Goal: Entertainment & Leisure: Consume media (video, audio)

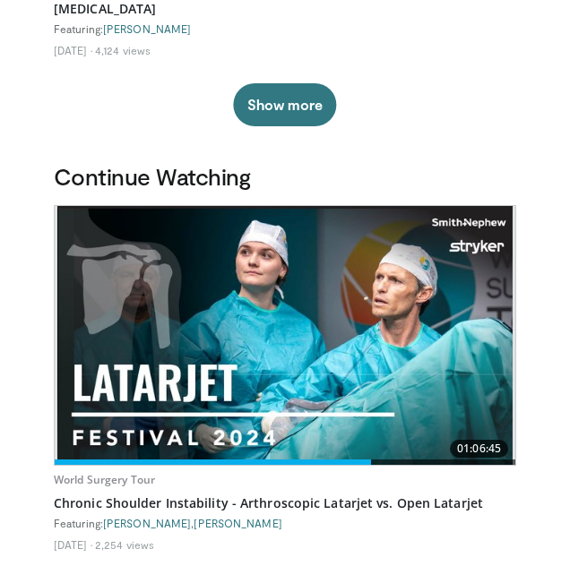
click at [401, 342] on img at bounding box center [284, 335] width 455 height 259
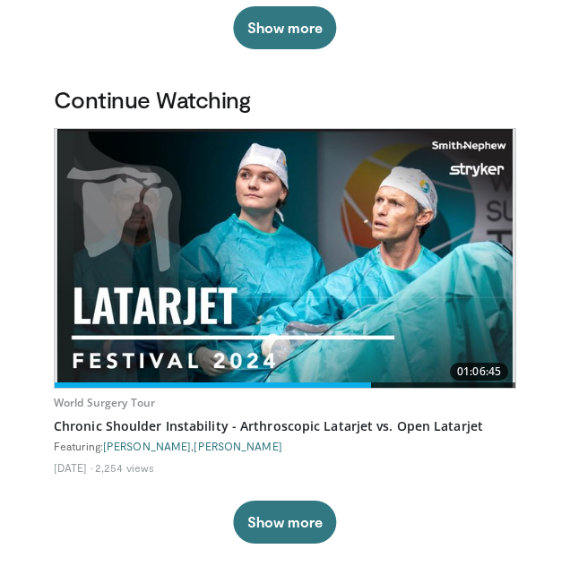
scroll to position [509, 0]
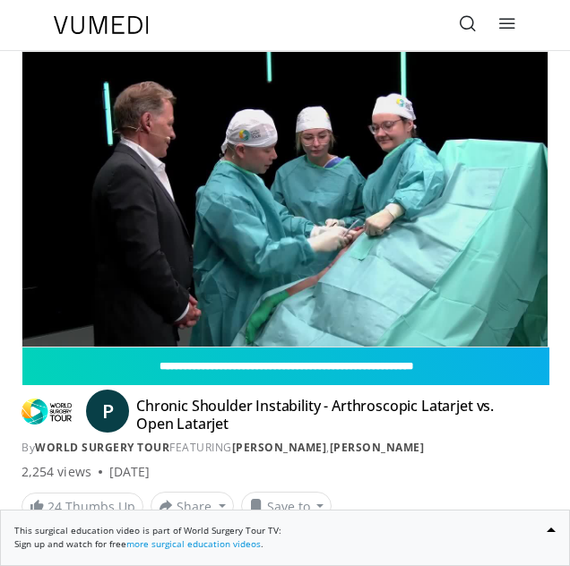
click at [453, 263] on div "10 seconds Tap to unmute" at bounding box center [284, 199] width 525 height 295
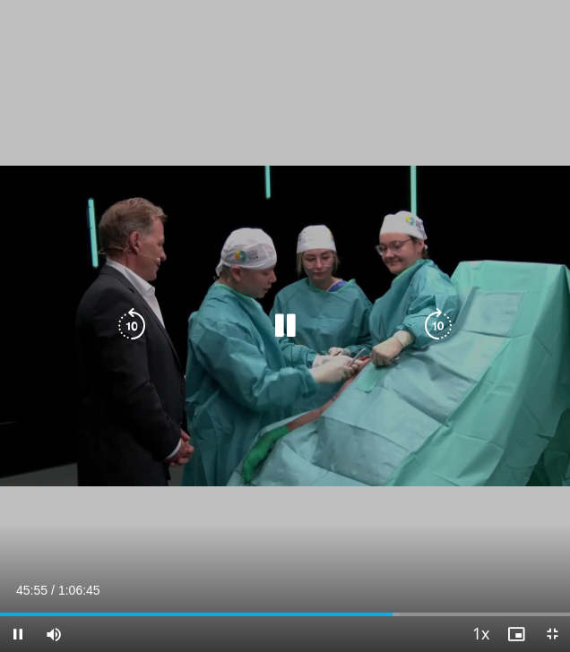
click at [449, 321] on icon "Video Player" at bounding box center [438, 326] width 36 height 36
click at [440, 327] on icon "Video Player" at bounding box center [438, 326] width 36 height 36
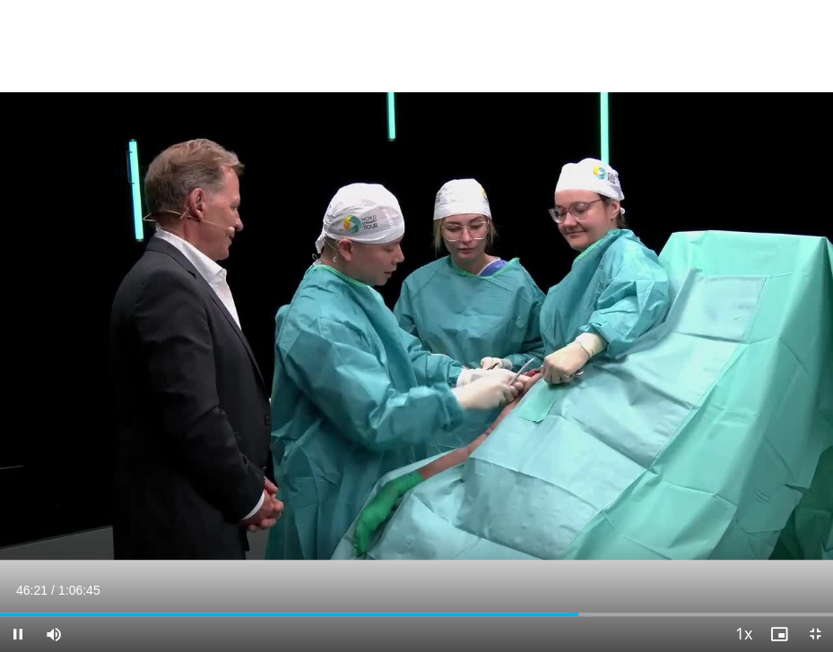
click at [569, 284] on div "20 seconds Tap to unmute" at bounding box center [416, 326] width 833 height 652
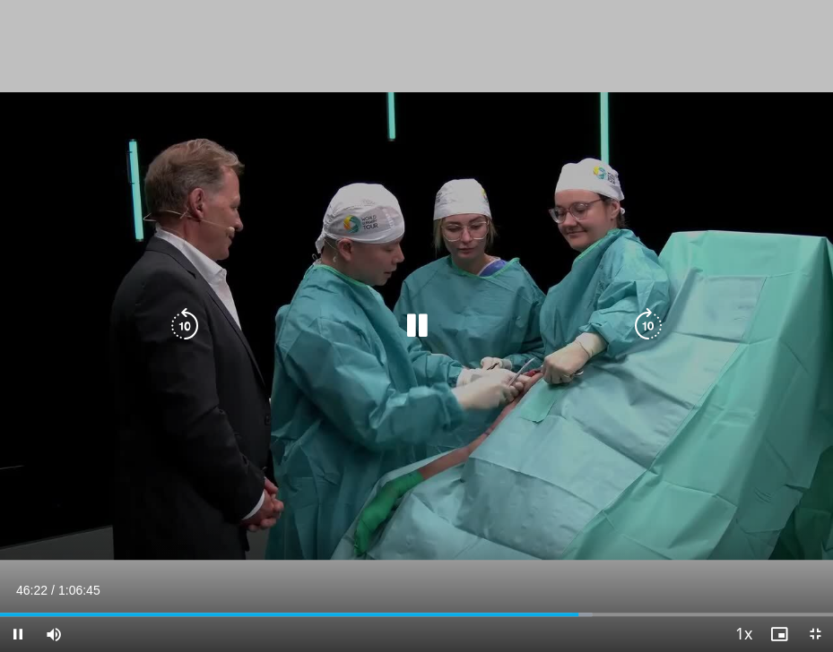
click at [569, 324] on icon "Video Player" at bounding box center [648, 326] width 36 height 36
click at [569, 328] on icon "Video Player" at bounding box center [648, 326] width 36 height 36
click at [569, 324] on icon "Video Player" at bounding box center [648, 326] width 36 height 36
click at [569, 329] on icon "Video Player" at bounding box center [648, 326] width 36 height 36
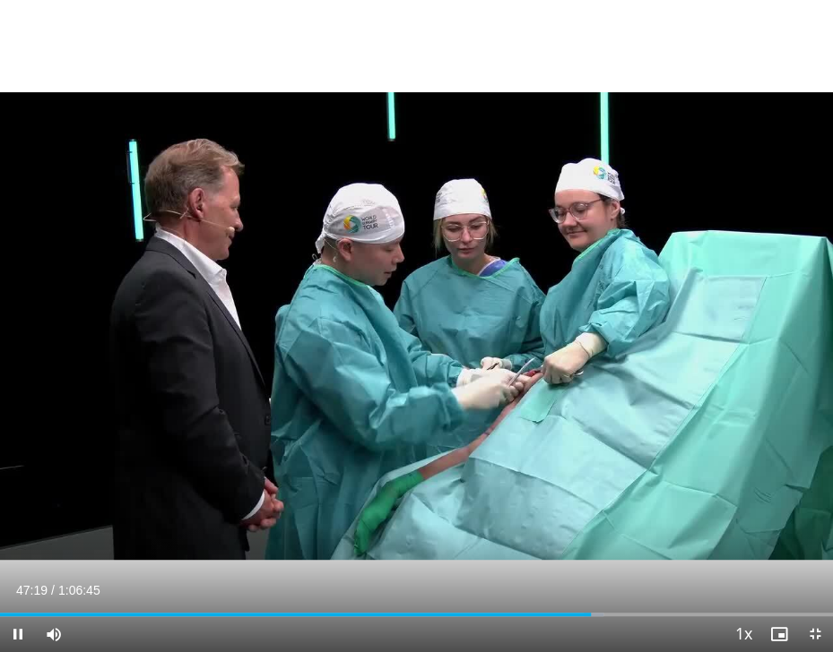
click at [569, 298] on div "40 seconds Tap to unmute" at bounding box center [416, 326] width 833 height 652
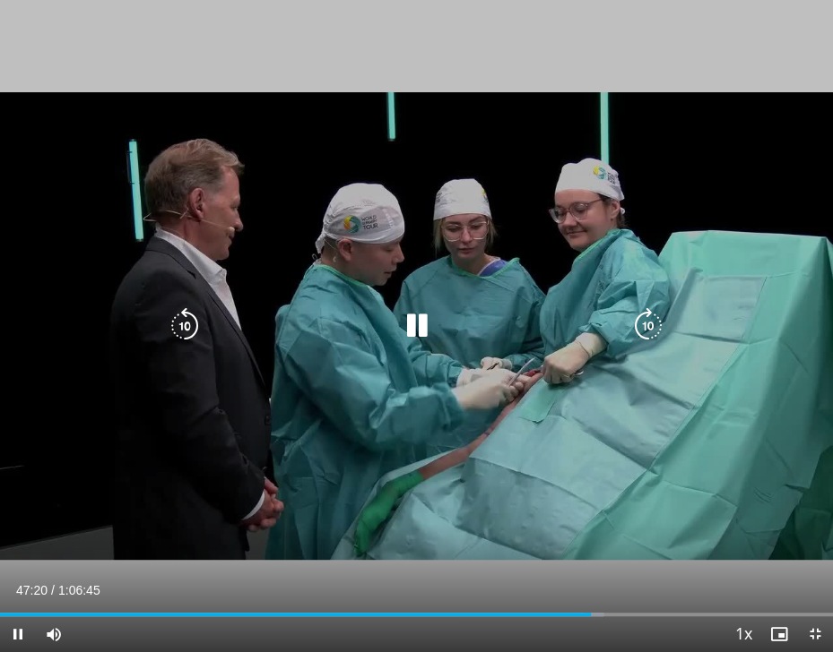
click at [569, 336] on div "40 seconds Tap to unmute" at bounding box center [416, 326] width 833 height 652
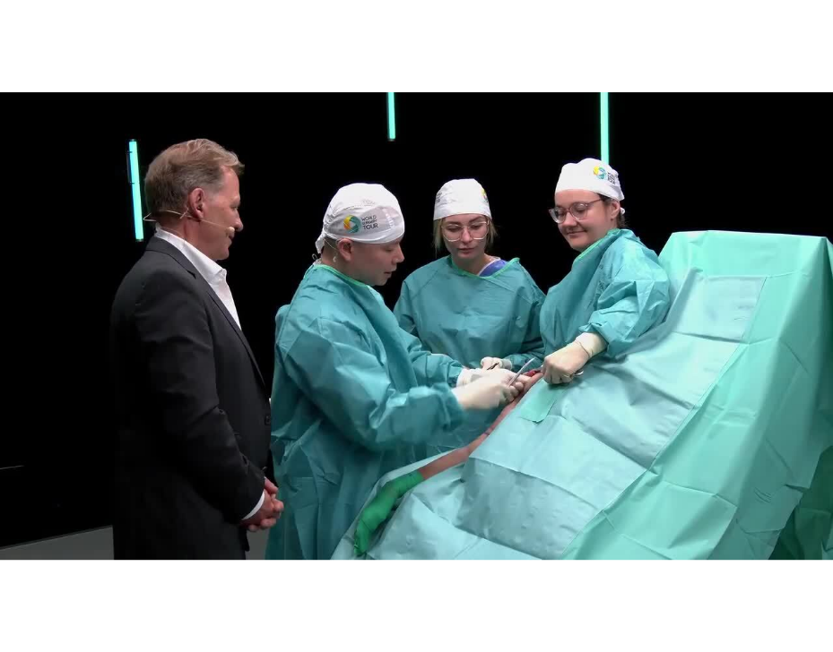
click at [569, 328] on icon "Video Player" at bounding box center [648, 326] width 36 height 36
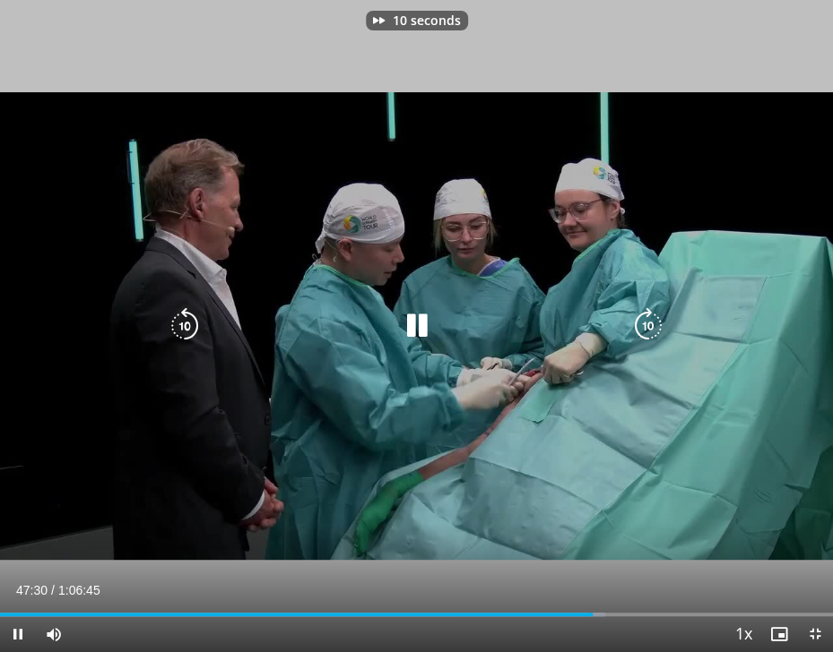
click at [569, 329] on icon "Video Player" at bounding box center [648, 326] width 36 height 36
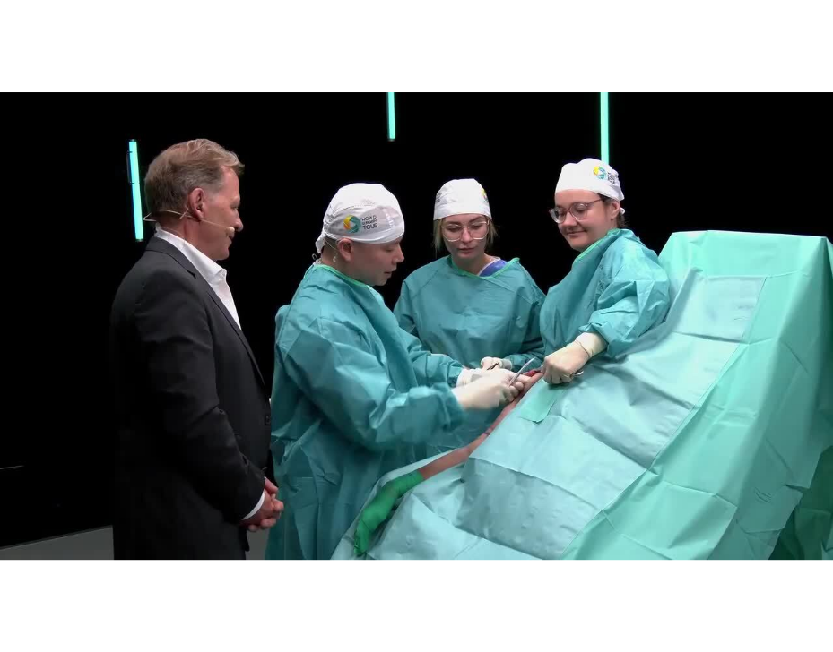
click at [102, 298] on div "20 seconds Tap to unmute" at bounding box center [416, 326] width 833 height 652
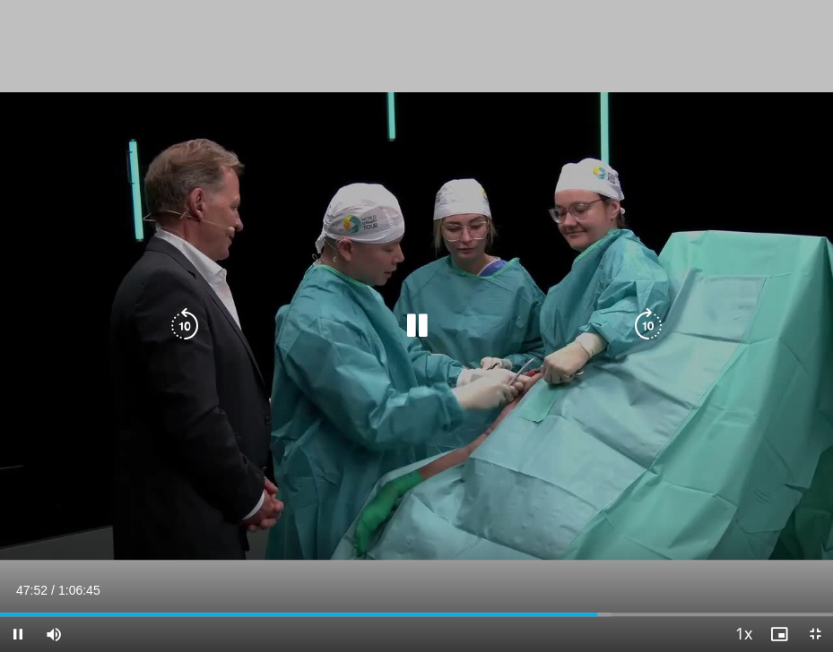
click at [198, 312] on icon "Video Player" at bounding box center [185, 326] width 36 height 36
click at [197, 314] on icon "Video Player" at bounding box center [185, 326] width 36 height 36
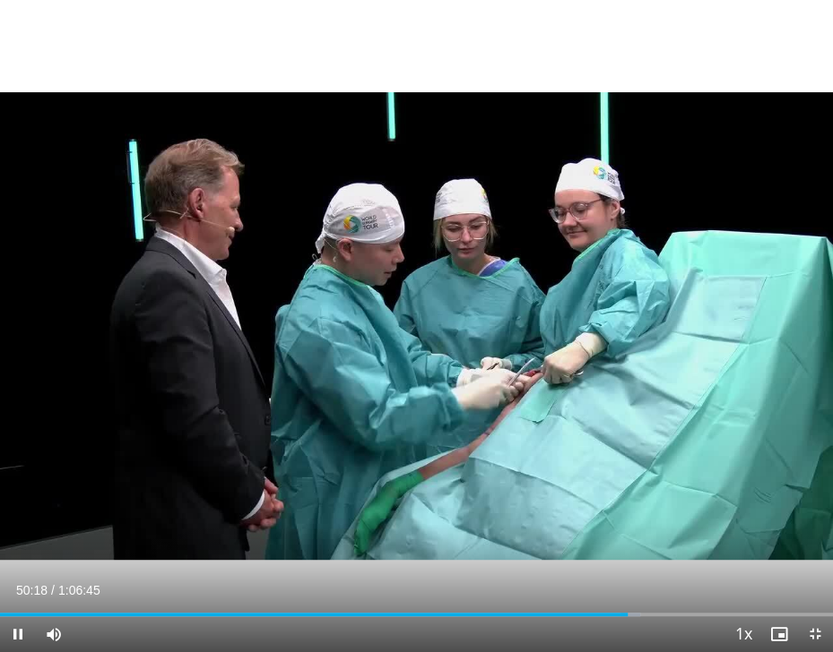
click at [569, 279] on div "20 seconds Tap to unmute" at bounding box center [416, 326] width 833 height 652
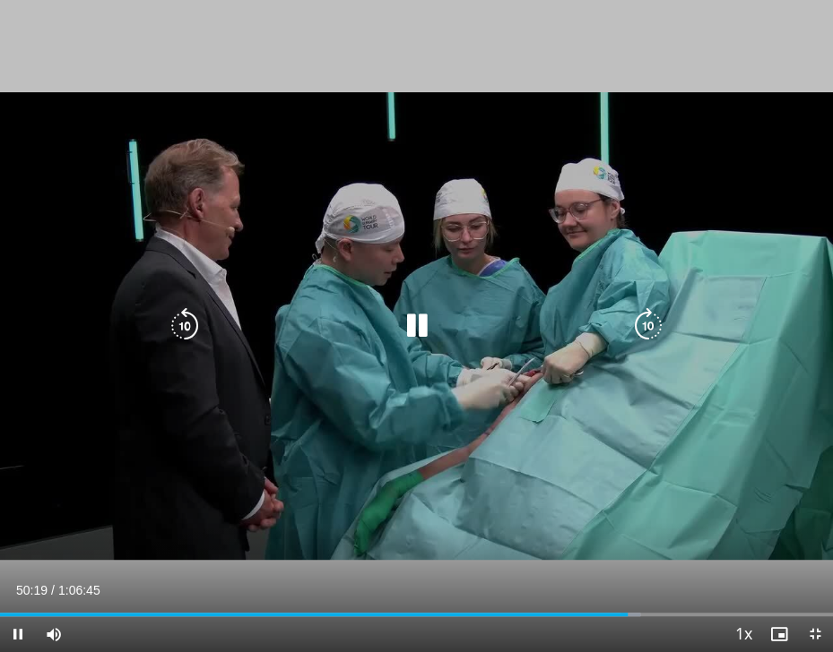
click at [569, 335] on icon "Video Player" at bounding box center [648, 326] width 36 height 36
click at [569, 328] on icon "Video Player" at bounding box center [648, 326] width 36 height 36
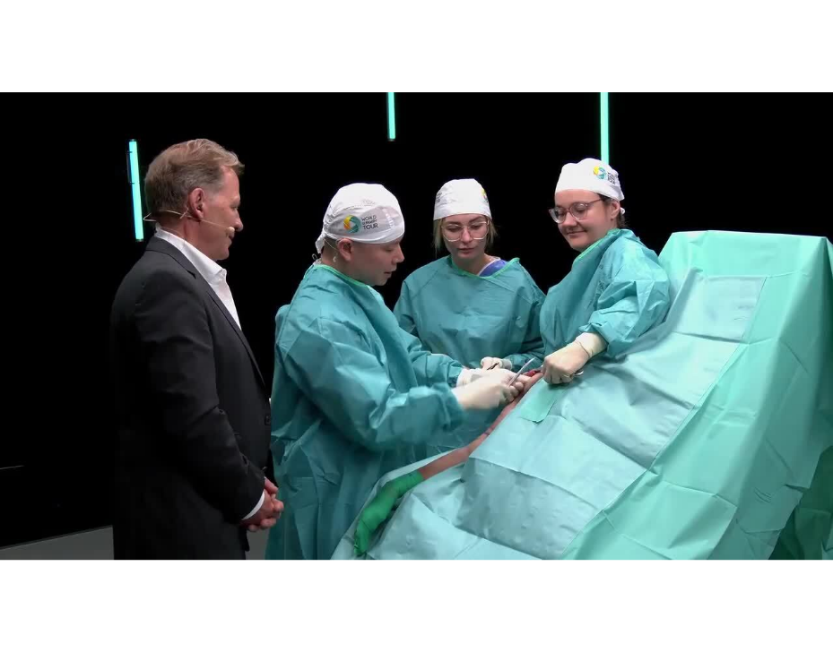
click at [569, 329] on icon "Video Player" at bounding box center [648, 326] width 36 height 36
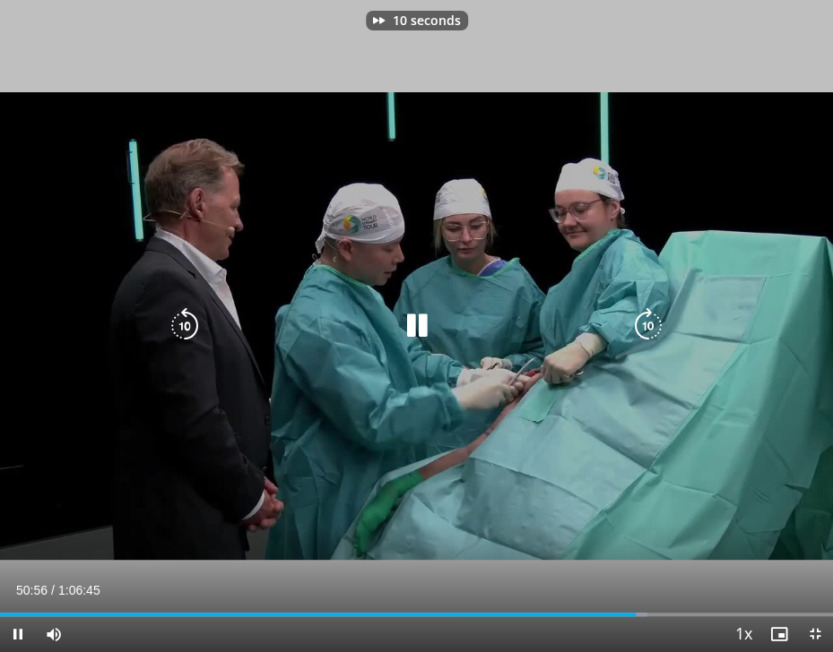
click at [569, 321] on icon "Video Player" at bounding box center [648, 326] width 36 height 36
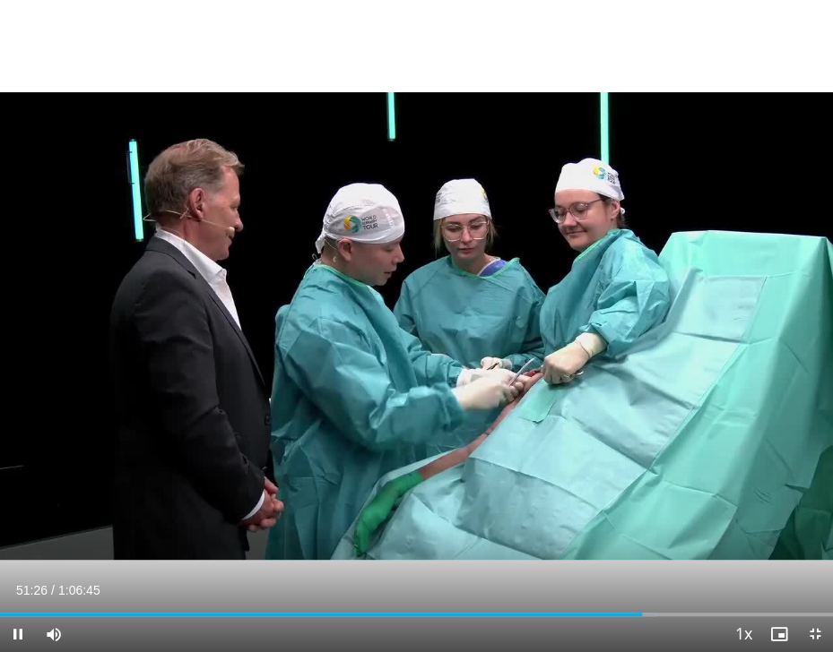
click at [569, 333] on div "Video Player" at bounding box center [416, 326] width 499 height 36
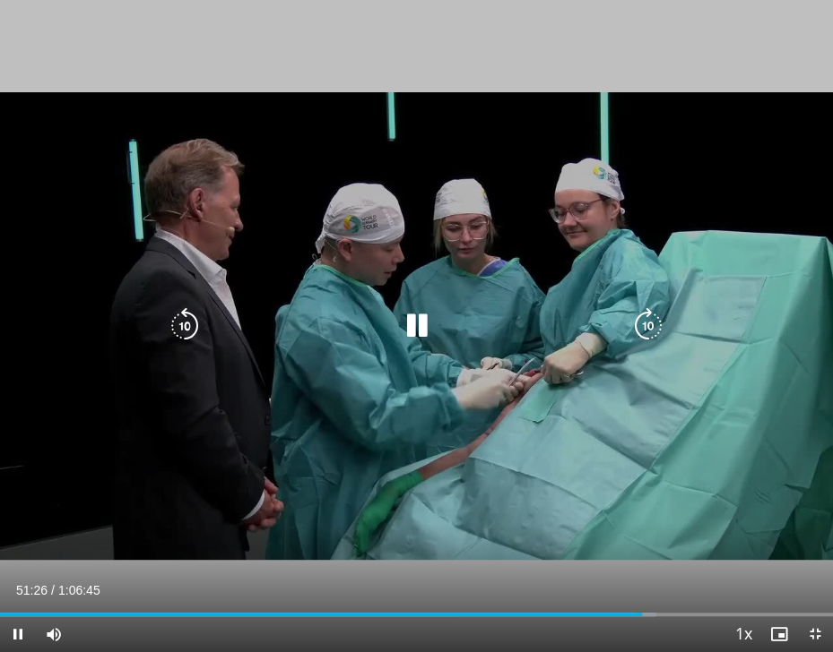
click at [569, 320] on icon "Video Player" at bounding box center [648, 326] width 36 height 36
click at [569, 322] on icon "Video Player" at bounding box center [648, 326] width 36 height 36
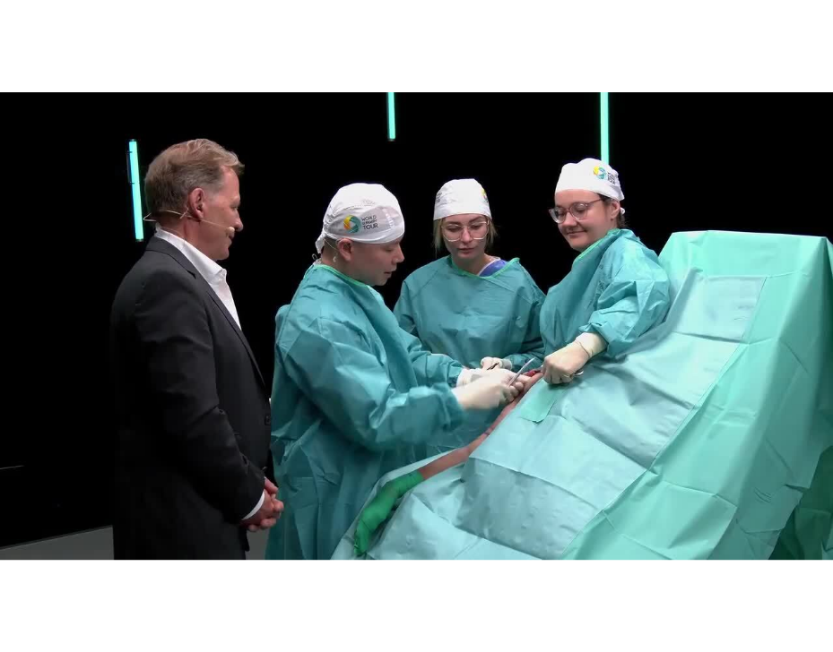
click at [569, 328] on icon "Video Player" at bounding box center [648, 326] width 36 height 36
click at [569, 319] on icon "Video Player" at bounding box center [648, 326] width 36 height 36
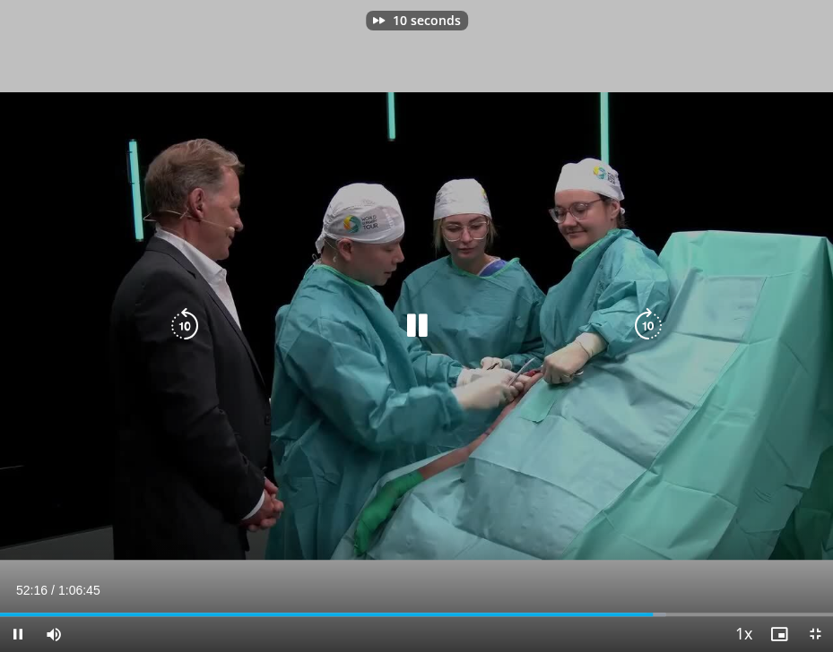
click at [569, 317] on icon "Video Player" at bounding box center [648, 326] width 36 height 36
click at [569, 325] on icon "Video Player" at bounding box center [648, 326] width 36 height 36
click at [569, 326] on icon "Video Player" at bounding box center [648, 326] width 36 height 36
click at [569, 332] on icon "Video Player" at bounding box center [648, 326] width 36 height 36
click at [569, 224] on div "50 seconds Tap to unmute" at bounding box center [416, 326] width 833 height 652
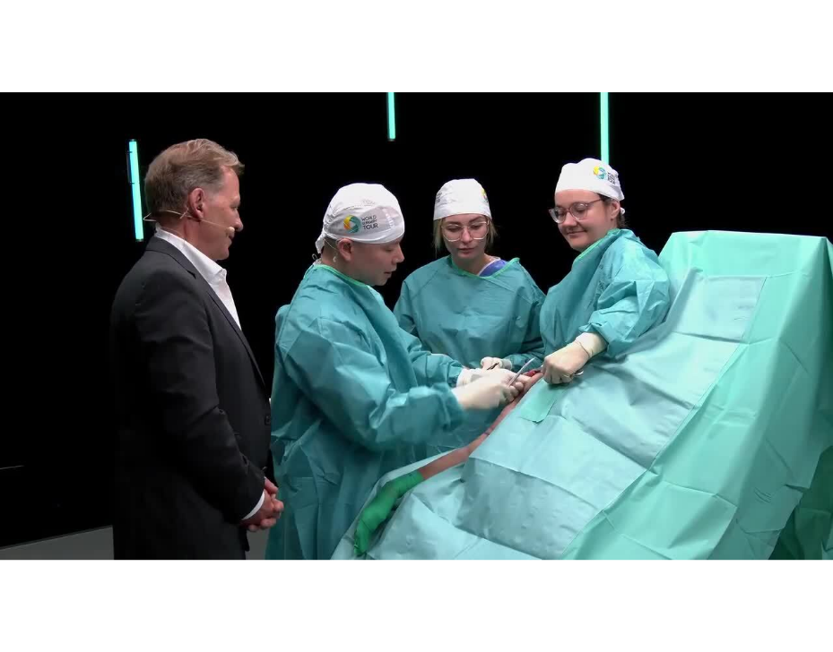
click at [569, 307] on div "50 seconds Tap to unmute" at bounding box center [416, 326] width 833 height 652
click at [569, 298] on div "50 seconds Tap to unmute" at bounding box center [416, 326] width 833 height 652
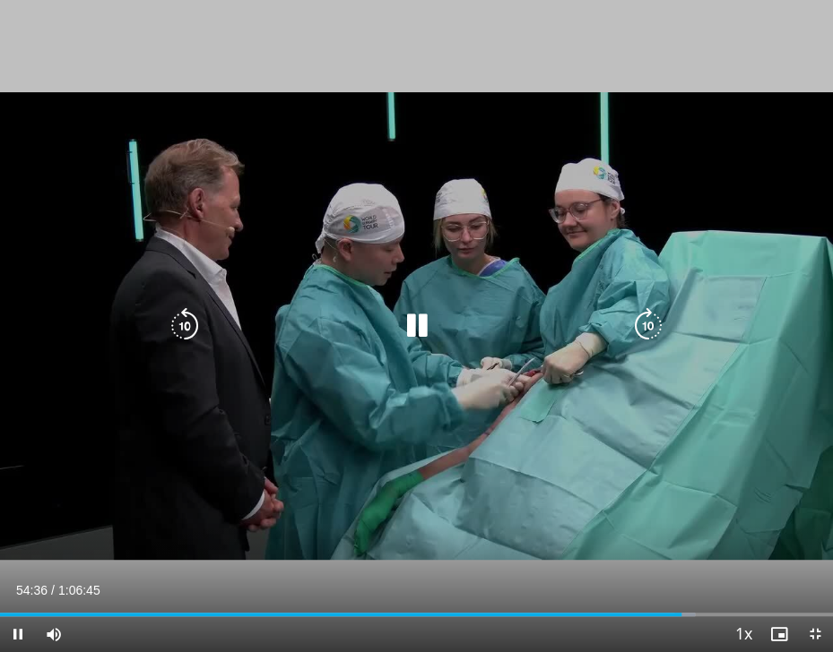
click at [569, 340] on icon "Video Player" at bounding box center [648, 326] width 36 height 36
click at [569, 329] on icon "Video Player" at bounding box center [648, 326] width 36 height 36
click at [569, 142] on div "20 seconds Tap to unmute" at bounding box center [416, 326] width 833 height 652
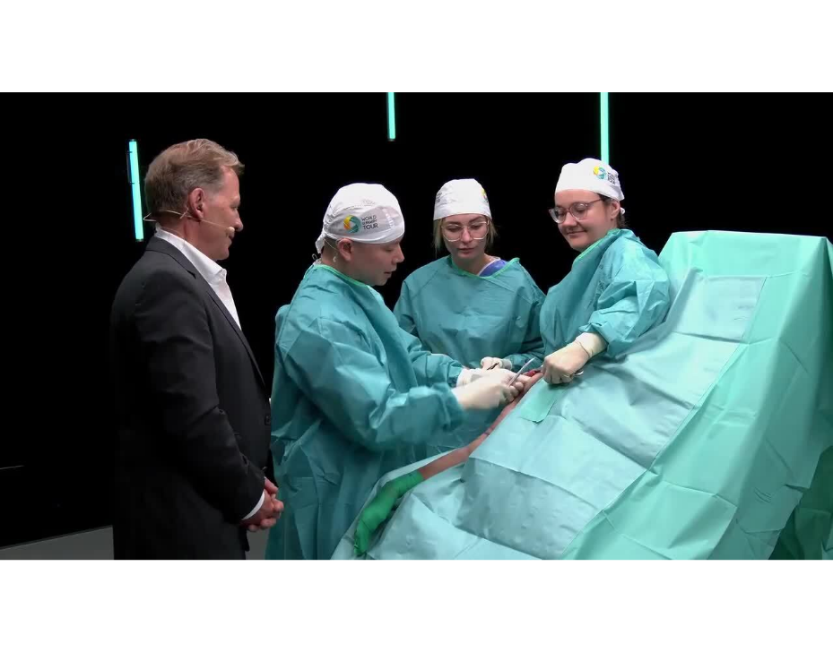
click at [569, 369] on div "20 seconds Tap to unmute" at bounding box center [416, 326] width 833 height 652
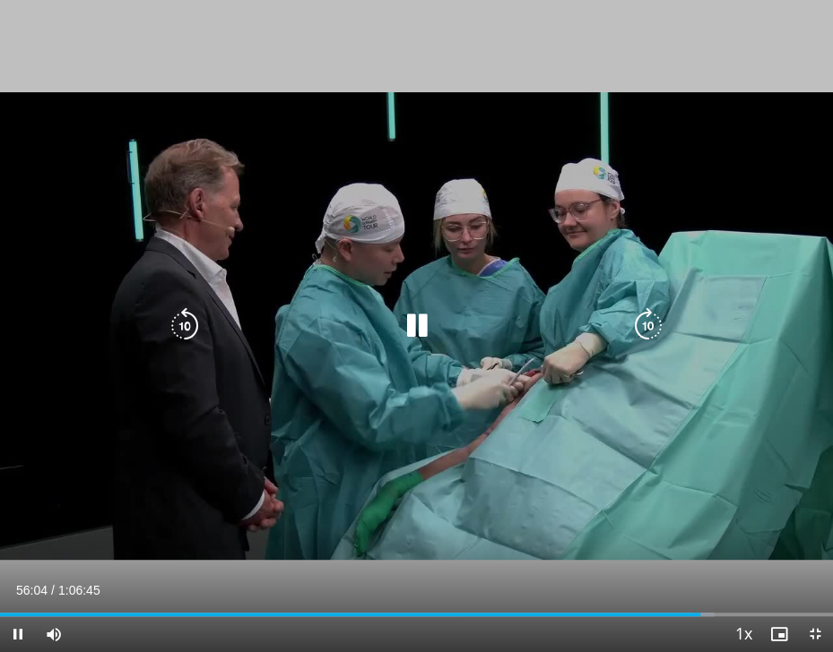
click at [569, 326] on icon "Video Player" at bounding box center [648, 326] width 36 height 36
click at [569, 320] on icon "Video Player" at bounding box center [648, 326] width 36 height 36
click at [569, 332] on icon "Video Player" at bounding box center [648, 326] width 36 height 36
click at [569, 338] on icon "Video Player" at bounding box center [648, 326] width 36 height 36
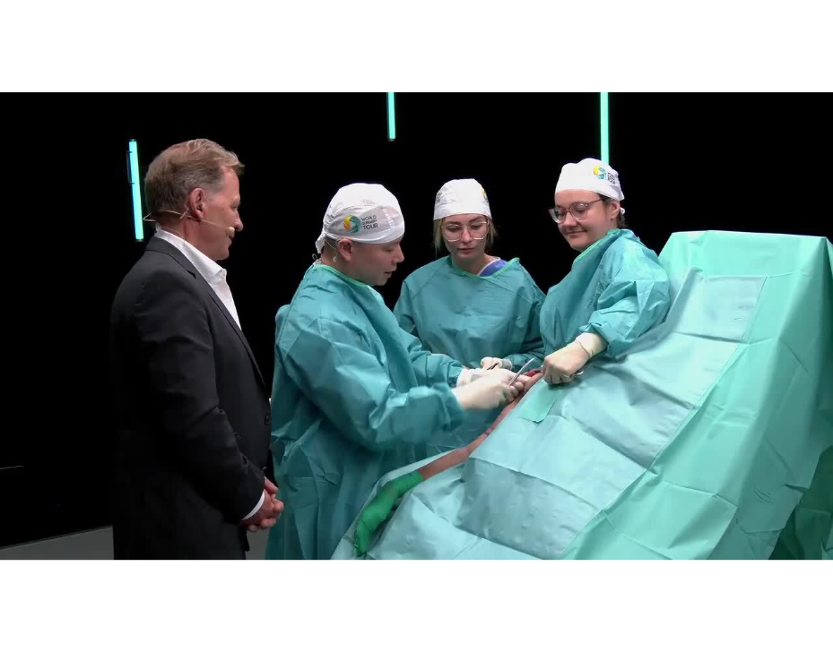
click at [569, 310] on icon "Video Player" at bounding box center [648, 326] width 36 height 36
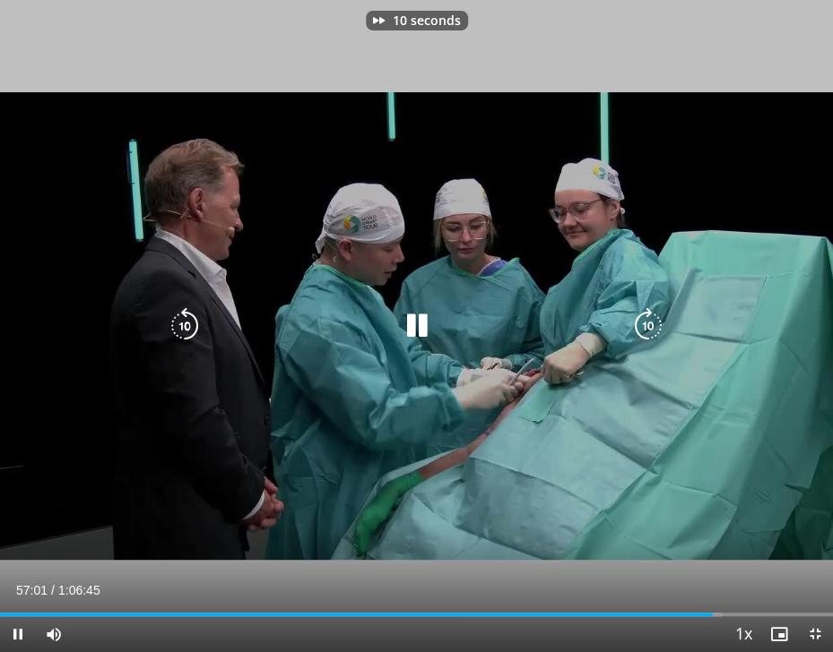
click at [569, 323] on icon "Video Player" at bounding box center [648, 326] width 36 height 36
click at [569, 324] on icon "Video Player" at bounding box center [648, 326] width 36 height 36
click at [569, 326] on icon "Video Player" at bounding box center [648, 326] width 36 height 36
click at [569, 320] on icon "Video Player" at bounding box center [648, 326] width 36 height 36
click at [569, 326] on icon "Video Player" at bounding box center [648, 326] width 36 height 36
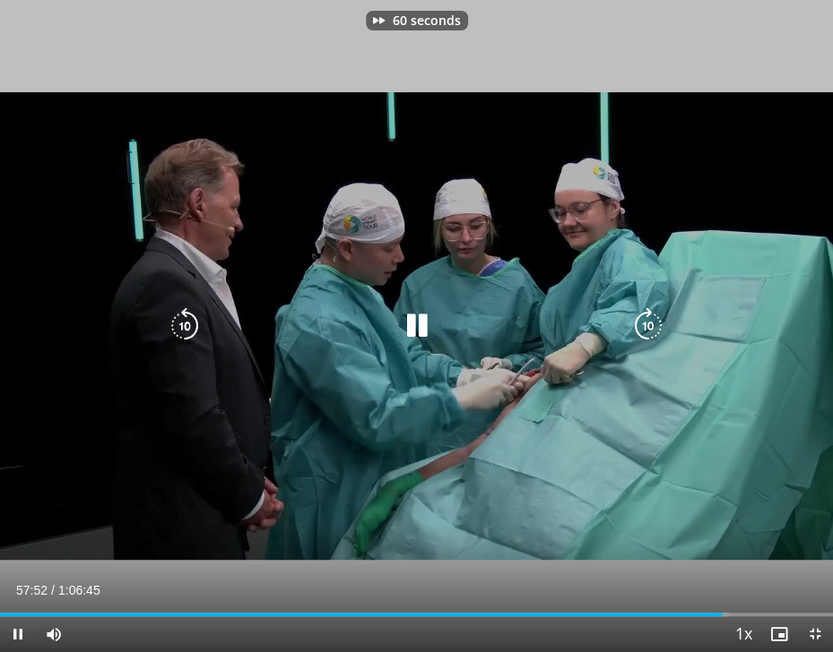
click at [569, 332] on icon "Video Player" at bounding box center [648, 326] width 36 height 36
click at [569, 312] on icon "Video Player" at bounding box center [648, 326] width 36 height 36
click at [569, 320] on icon "Video Player" at bounding box center [648, 326] width 36 height 36
click at [569, 332] on icon "Video Player" at bounding box center [648, 326] width 36 height 36
click at [569, 324] on icon "Video Player" at bounding box center [648, 326] width 36 height 36
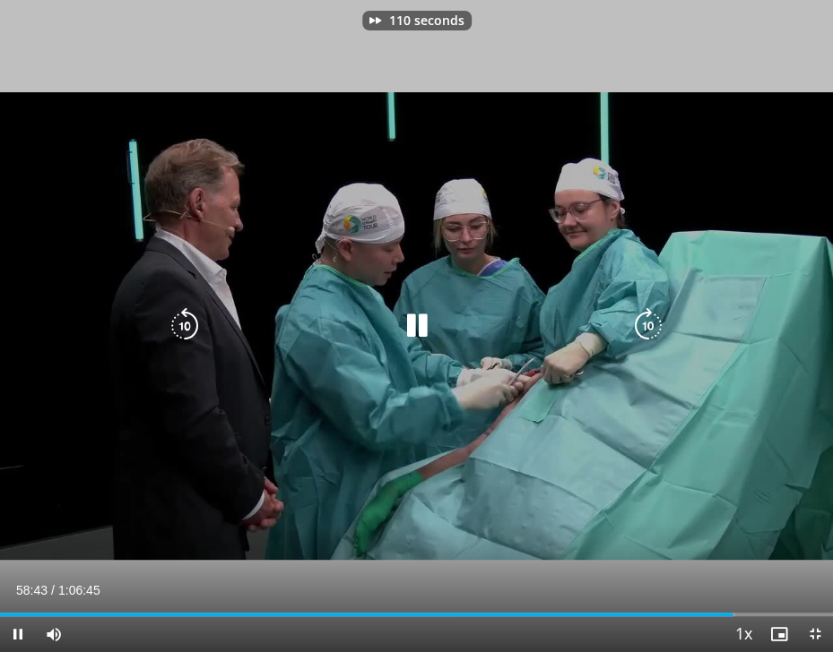
click at [569, 315] on icon "Video Player" at bounding box center [648, 326] width 36 height 36
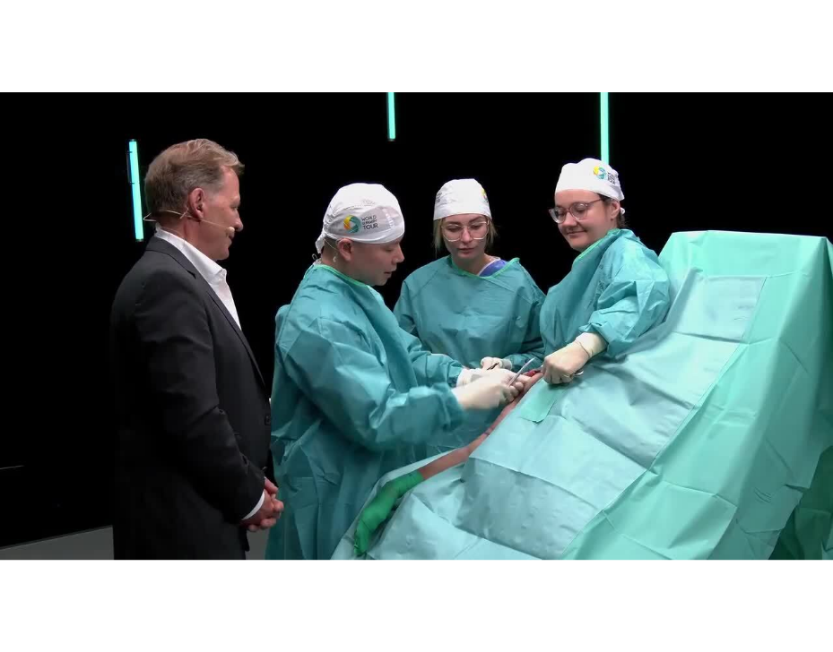
click at [569, 382] on div "120 seconds Tap to unmute" at bounding box center [416, 326] width 833 height 652
